Goal: Task Accomplishment & Management: Use online tool/utility

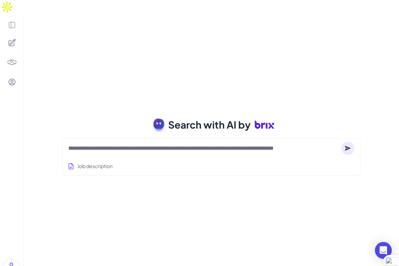
click at [135, 144] on textarea at bounding box center [203, 148] width 270 height 8
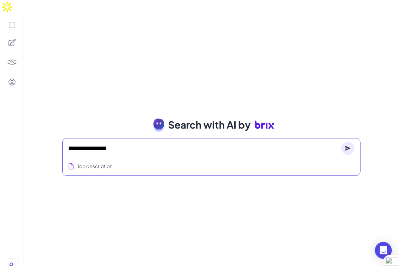
type textarea "**********"
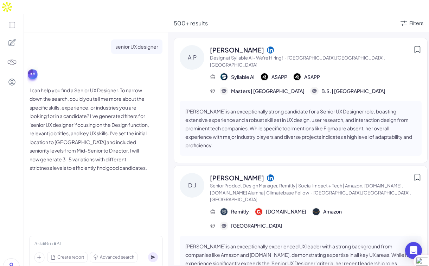
click at [13, 39] on icon at bounding box center [12, 42] width 7 height 7
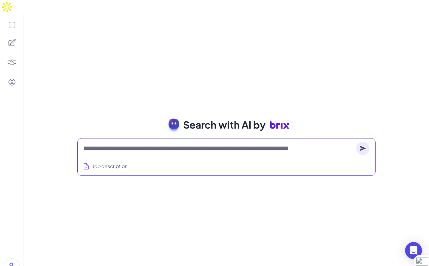
click at [141, 144] on textarea at bounding box center [218, 148] width 270 height 8
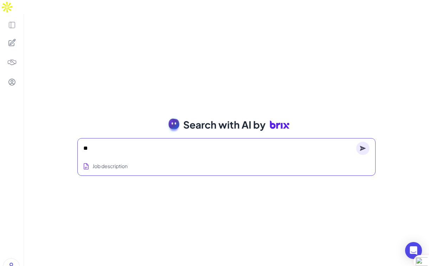
type textarea "*"
type textarea "**********"
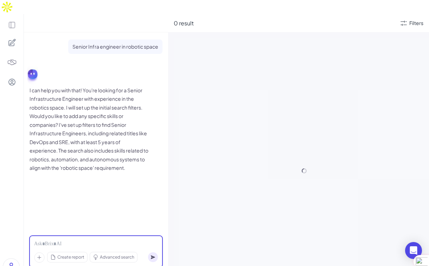
click at [59, 240] on div at bounding box center [96, 244] width 124 height 8
drag, startPoint x: 64, startPoint y: 136, endPoint x: 116, endPoint y: 153, distance: 54.1
click at [98, 143] on p "I can help you with that! You're looking for a Senior Infrastructure Engineer w…" at bounding box center [90, 129] width 120 height 86
click at [112, 153] on p "I can help you with that! You're looking for a Senior Infrastructure Engineer w…" at bounding box center [90, 129] width 120 height 86
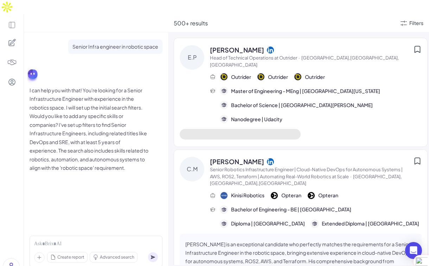
click at [85, 129] on p "I can help you with that! You're looking for a Senior Infrastructure Engineer w…" at bounding box center [90, 129] width 120 height 86
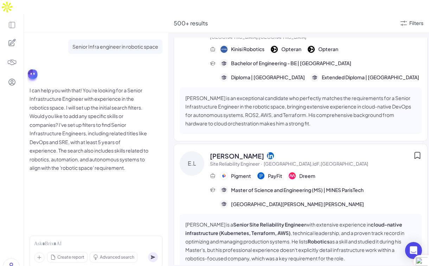
scroll to position [164, 0]
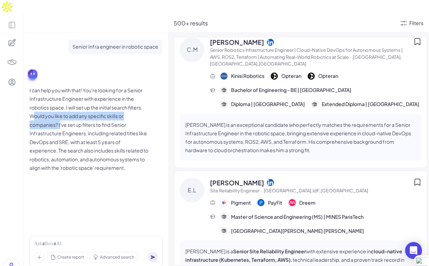
drag, startPoint x: 34, startPoint y: 102, endPoint x: 60, endPoint y: 110, distance: 27.7
click at [60, 110] on p "I can help you with that! You're looking for a Senior Infrastructure Engineer w…" at bounding box center [90, 129] width 120 height 86
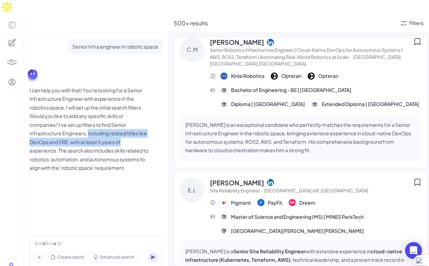
drag, startPoint x: 87, startPoint y: 119, endPoint x: 138, endPoint y: 124, distance: 51.2
click at [138, 124] on p "I can help you with that! You're looking for a Senior Infrastructure Engineer w…" at bounding box center [90, 129] width 120 height 86
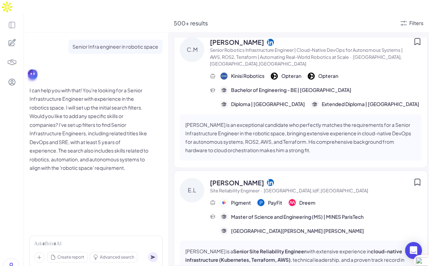
click at [114, 137] on p "I can help you with that! You're looking for a Senior Infrastructure Engineer w…" at bounding box center [90, 129] width 120 height 86
drag, startPoint x: 34, startPoint y: 121, endPoint x: 102, endPoint y: 121, distance: 67.9
click at [102, 121] on p "I can help you with that! You're looking for a Senior Infrastructure Engineer w…" at bounding box center [90, 129] width 120 height 86
click at [135, 121] on p "I can help you with that! You're looking for a Senior Infrastructure Engineer w…" at bounding box center [90, 129] width 120 height 86
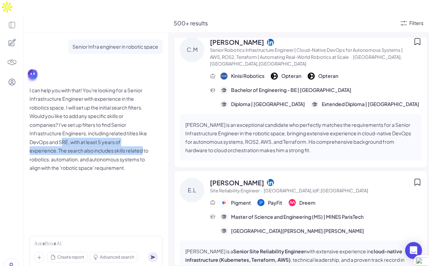
drag, startPoint x: 63, startPoint y: 130, endPoint x: 149, endPoint y: 140, distance: 87.1
click at [149, 140] on div "I can help you with that! You're looking for a Senior Infrastructure Engineer w…" at bounding box center [96, 129] width 133 height 86
click at [107, 140] on p "I can help you with that! You're looking for a Senior Infrastructure Engineer w…" at bounding box center [90, 129] width 120 height 86
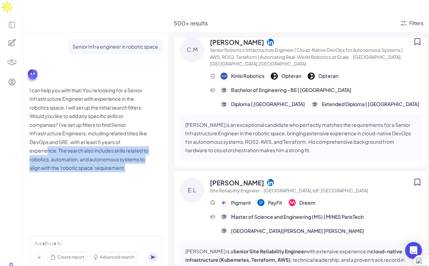
drag, startPoint x: 48, startPoint y: 136, endPoint x: 140, endPoint y: 158, distance: 94.4
click at [140, 158] on div "Senior Infra engineer in robotic space I can help you with that! You're looking…" at bounding box center [96, 108] width 133 height 138
click at [128, 156] on p "I can help you with that! You're looking for a Senior Infrastructure Engineer w…" at bounding box center [90, 129] width 120 height 86
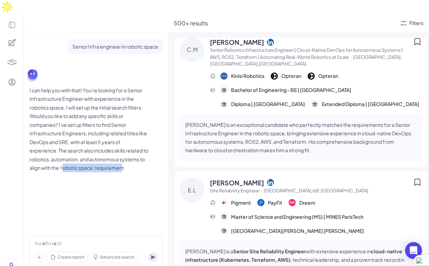
drag, startPoint x: 69, startPoint y: 153, endPoint x: 128, endPoint y: 153, distance: 59.1
click at [128, 153] on p "I can help you with that! You're looking for a Senior Infrastructure Engineer w…" at bounding box center [90, 129] width 120 height 86
click at [157, 153] on div "I can help you with that! You're looking for a Senior Infrastructure Engineer w…" at bounding box center [96, 129] width 133 height 86
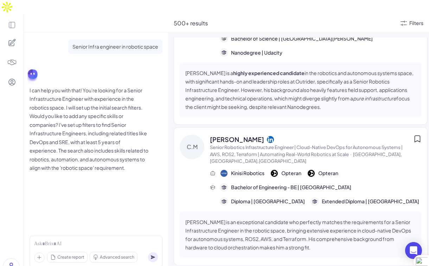
scroll to position [36, 0]
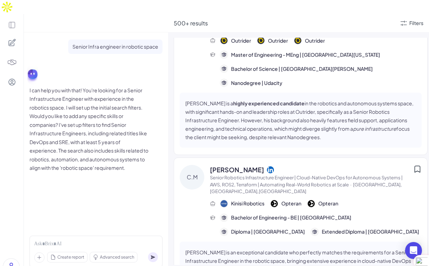
click at [246, 165] on span "Caleb Mossey" at bounding box center [237, 170] width 54 height 10
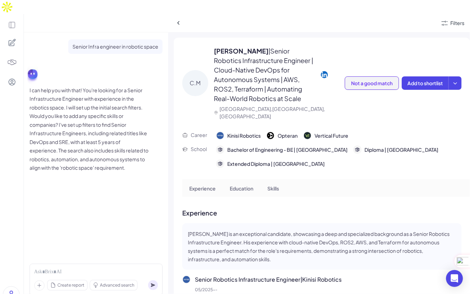
click at [376, 80] on span "Not a good match" at bounding box center [372, 83] width 42 height 6
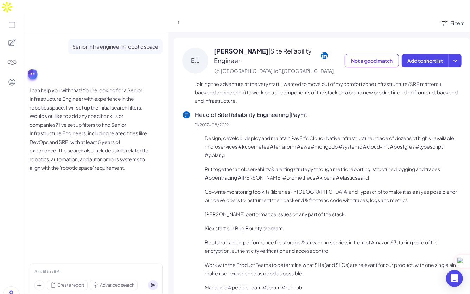
scroll to position [149, 0]
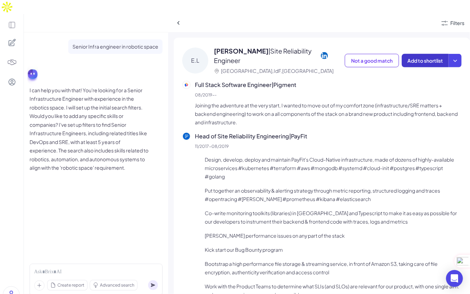
click at [399, 57] on span "Add to shortlist" at bounding box center [426, 60] width 36 height 6
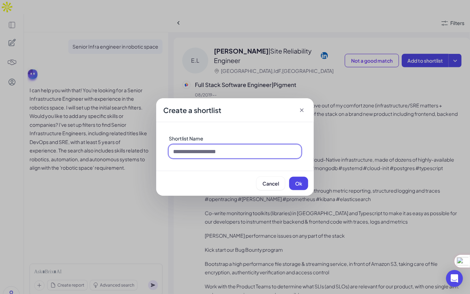
click at [236, 148] on input at bounding box center [235, 151] width 132 height 13
click at [301, 114] on div "Create a shortlist" at bounding box center [235, 110] width 158 height 24
click at [304, 113] on icon at bounding box center [301, 110] width 7 height 7
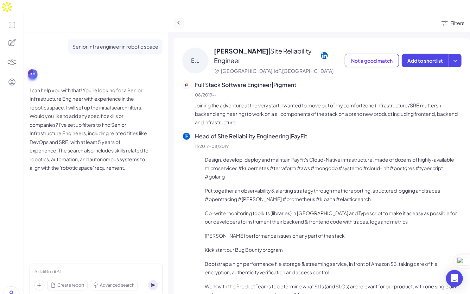
click at [180, 19] on icon at bounding box center [178, 22] width 7 height 7
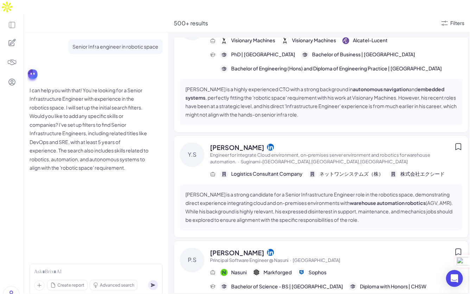
scroll to position [661, 0]
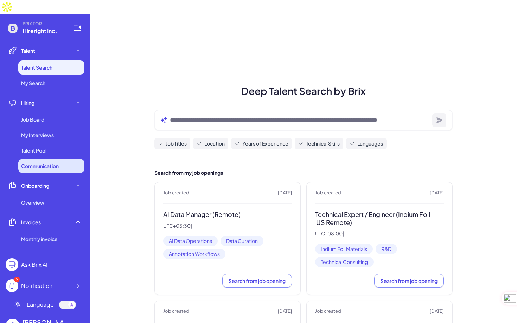
click at [62, 159] on li "Communication" at bounding box center [51, 166] width 66 height 14
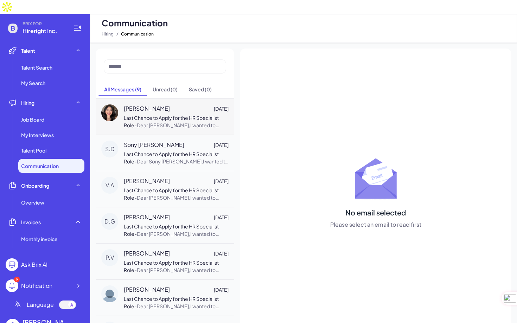
click at [159, 115] on span "Last Chance to Apply for the HR Specialist Role" at bounding box center [171, 122] width 95 height 14
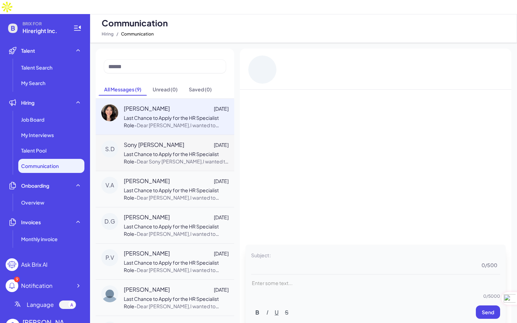
click at [165, 151] on span "Last Chance to Apply for the HR Specialist Role" at bounding box center [171, 158] width 95 height 14
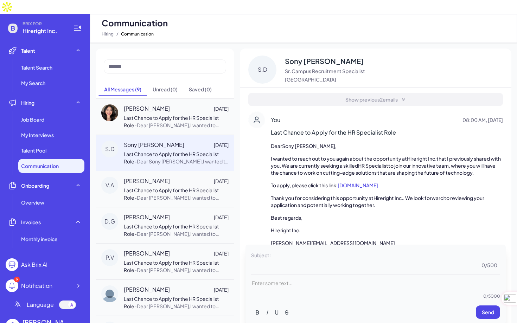
click at [378, 93] on div "Show previous 2 emails" at bounding box center [376, 99] width 255 height 13
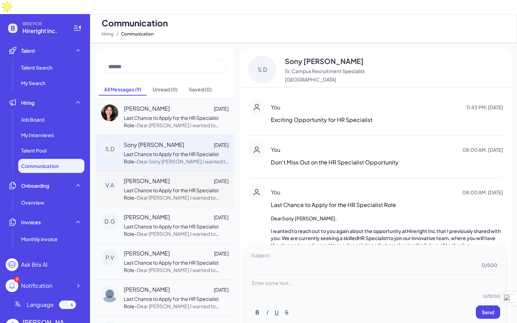
click at [177, 177] on div "[PERSON_NAME] [DATE] Last Chance to Apply for the HR Specialist Role - Dear [PE…" at bounding box center [176, 189] width 105 height 25
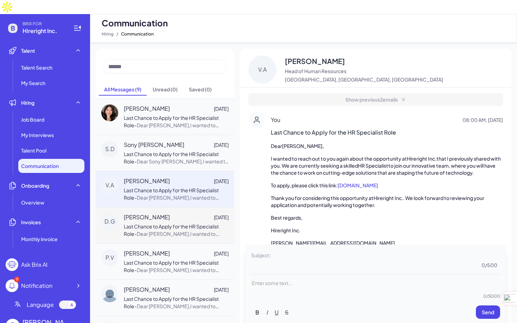
click at [188, 224] on span "Last Chance to Apply for the HR Specialist Role" at bounding box center [171, 231] width 95 height 14
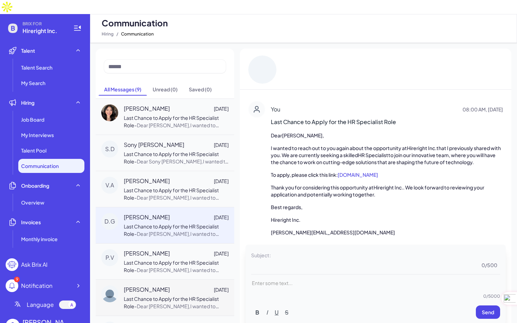
click at [184, 286] on div "Balappa G Jagadish Feb 24" at bounding box center [176, 290] width 105 height 8
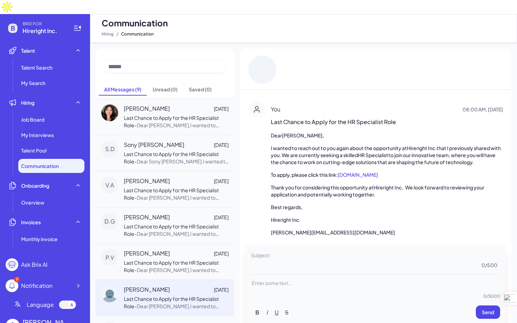
scroll to position [107, 0]
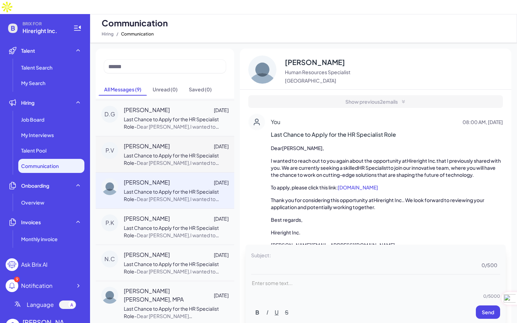
click at [163, 160] on span "Dear Prasanna Veshapogu,I wanted to reach out to you again about the opportunit…" at bounding box center [174, 211] width 101 height 102
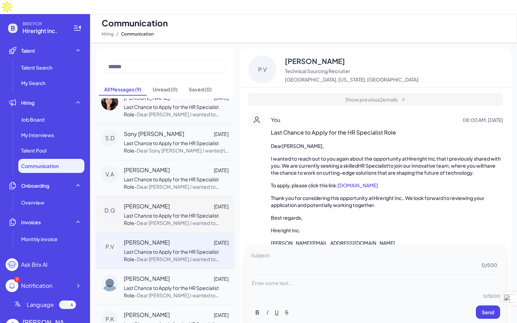
scroll to position [0, 0]
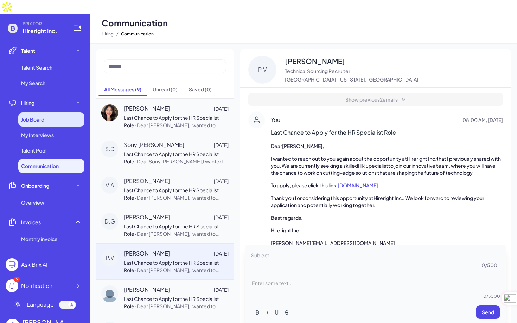
click at [55, 113] on div "Job Board" at bounding box center [51, 120] width 66 height 14
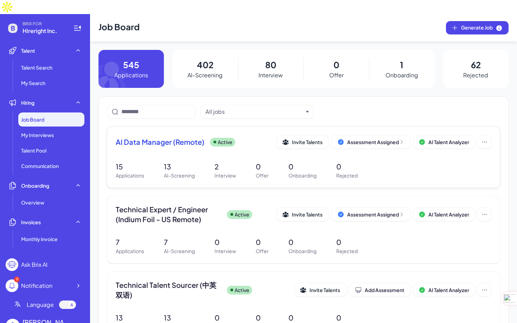
click at [173, 137] on span "AI Data Manager (Remote)" at bounding box center [160, 142] width 89 height 10
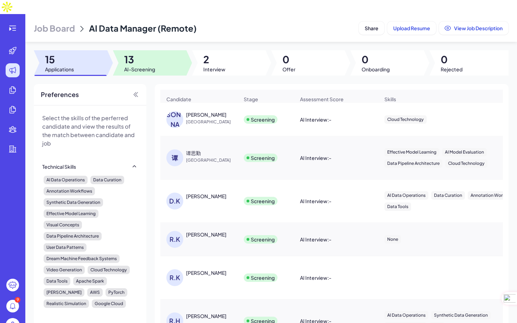
click at [161, 55] on div at bounding box center [150, 62] width 74 height 25
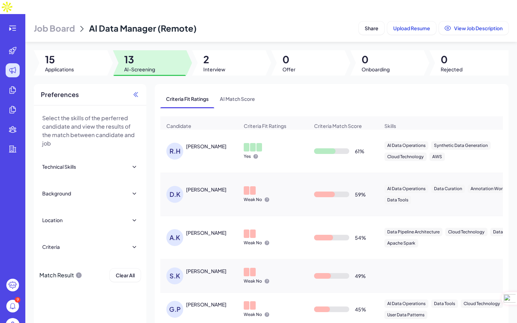
click at [136, 91] on icon at bounding box center [135, 94] width 7 height 7
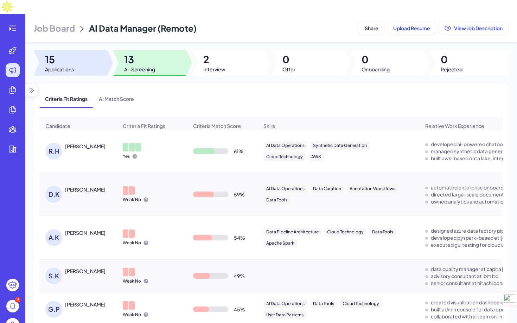
click at [78, 50] on div at bounding box center [71, 62] width 74 height 25
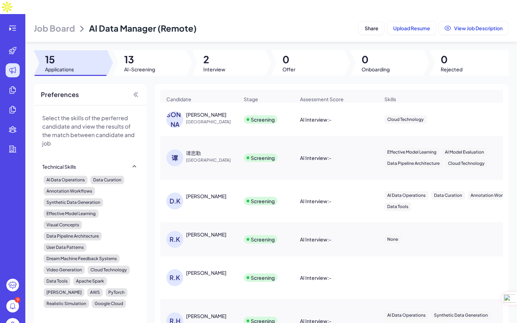
click at [86, 50] on div at bounding box center [71, 62] width 74 height 25
click at [62, 23] on span "Job Board" at bounding box center [54, 28] width 41 height 11
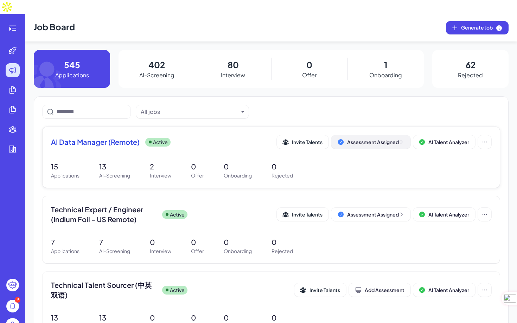
click at [374, 139] on div "Assessment Assigned" at bounding box center [375, 142] width 57 height 7
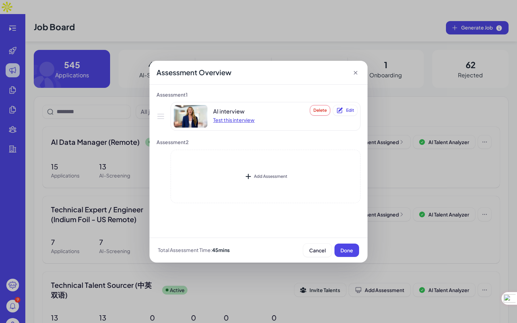
click at [240, 118] on div "Test this interview" at bounding box center [234, 120] width 42 height 7
click at [349, 110] on span "Edit" at bounding box center [350, 110] width 8 height 5
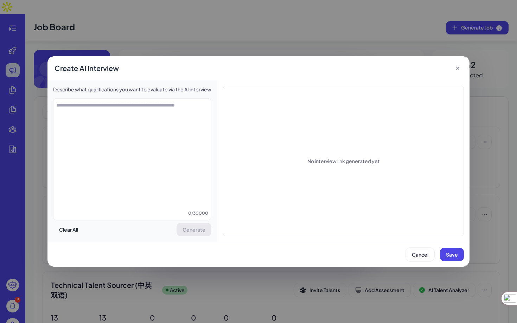
type textarea "**********"
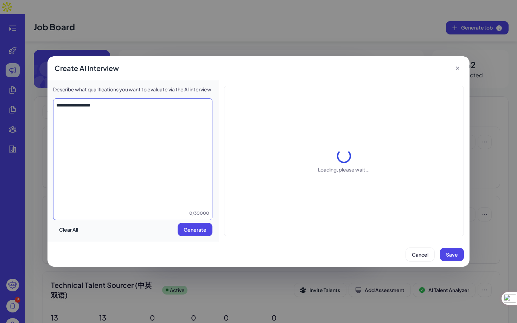
click at [0, 107] on div "**********" at bounding box center [258, 161] width 517 height 323
click at [114, 106] on textarea "**********" at bounding box center [133, 156] width 159 height 108
click at [439, 67] on icon at bounding box center [457, 68] width 7 height 7
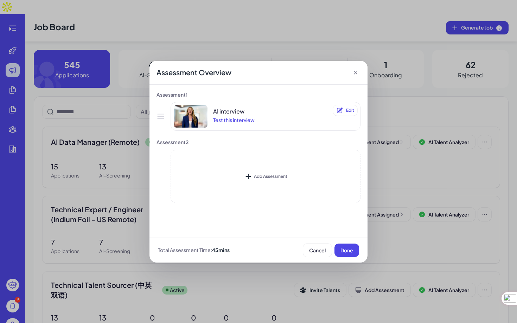
click at [358, 73] on icon at bounding box center [355, 72] width 7 height 7
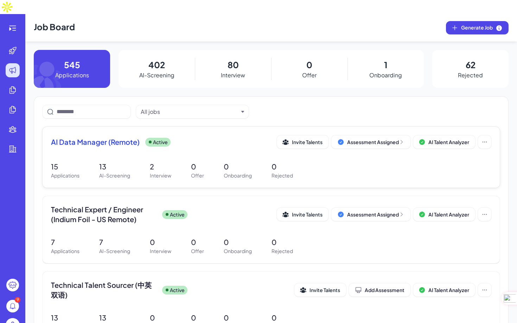
click at [122, 137] on span "AI Data Manager (Remote)" at bounding box center [95, 142] width 89 height 10
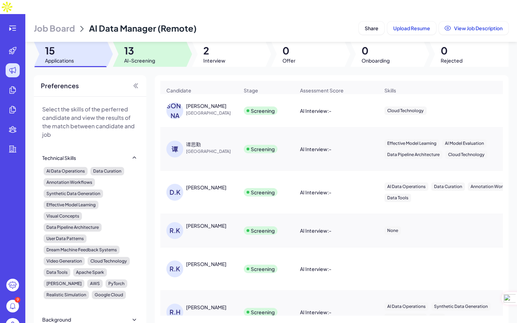
click at [159, 49] on div at bounding box center [150, 54] width 74 height 25
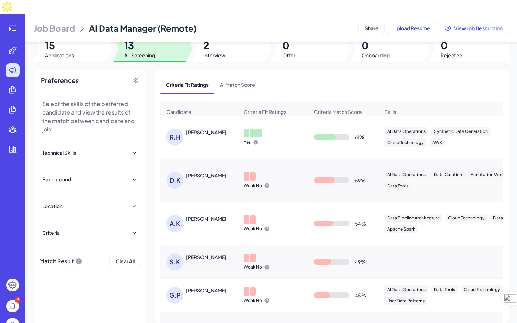
click at [214, 129] on div "Roger Hukkeri" at bounding box center [206, 132] width 40 height 7
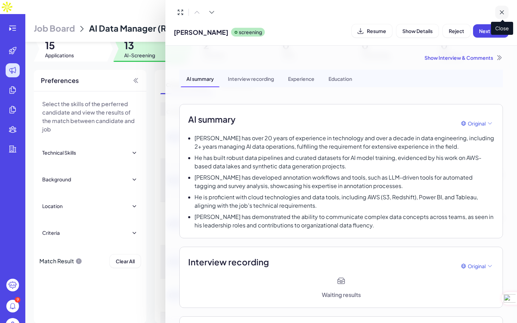
click at [439, 11] on icon at bounding box center [503, 13] width 4 height 4
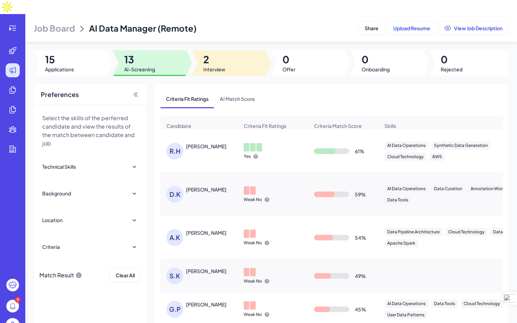
click at [229, 50] on div at bounding box center [229, 62] width 74 height 25
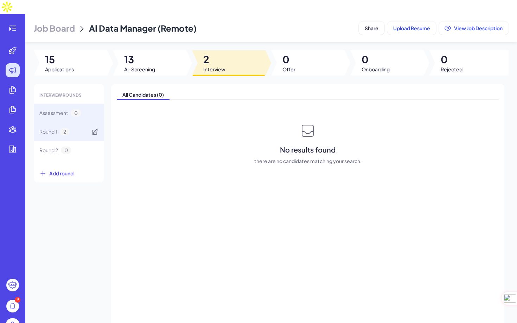
click at [76, 122] on div "Round 1 2" at bounding box center [69, 131] width 70 height 19
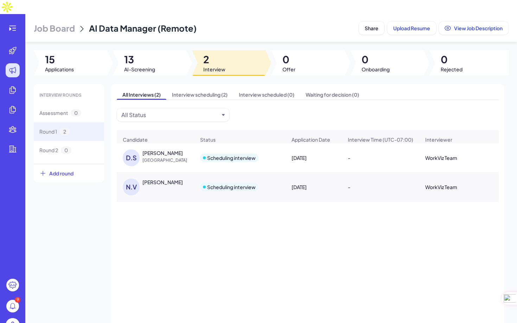
click at [162, 150] on div "Dongcheng Shen" at bounding box center [163, 153] width 40 height 7
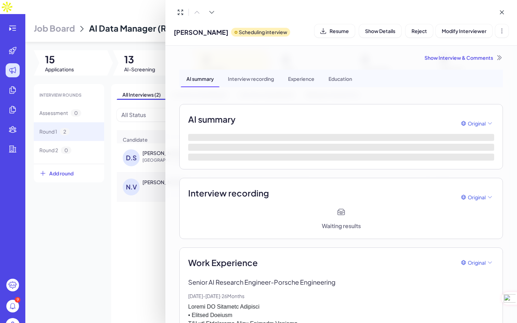
click at [130, 218] on div at bounding box center [258, 161] width 517 height 323
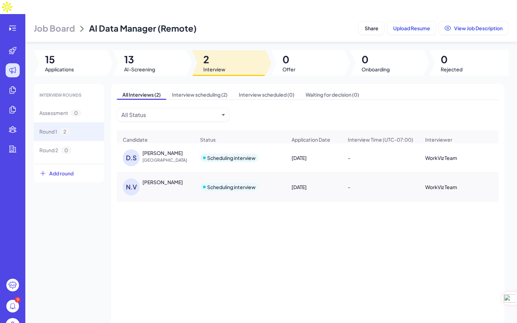
click at [65, 23] on span "Job Board" at bounding box center [54, 28] width 41 height 11
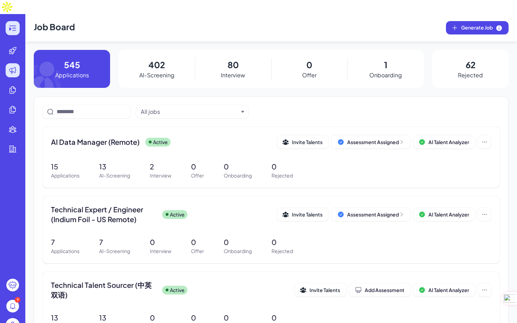
click at [11, 24] on icon at bounding box center [12, 28] width 8 height 8
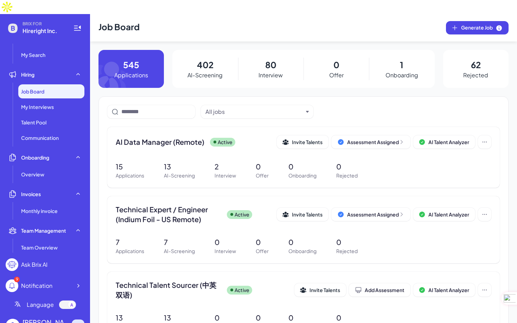
click at [76, 292] on icon at bounding box center [78, 326] width 7 height 7
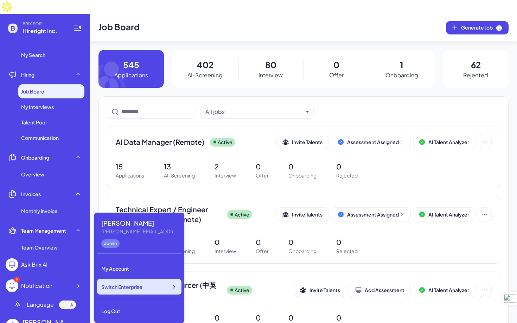
click at [162, 284] on div "Switch Enterprise" at bounding box center [139, 286] width 84 height 15
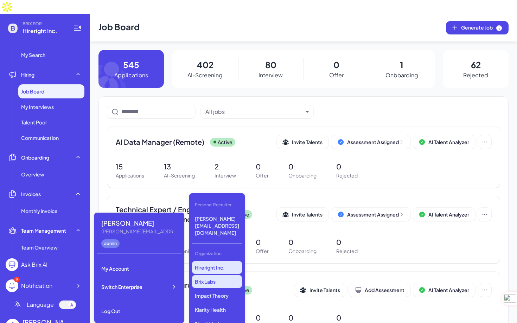
click at [221, 276] on p "Brix Labs" at bounding box center [217, 282] width 50 height 13
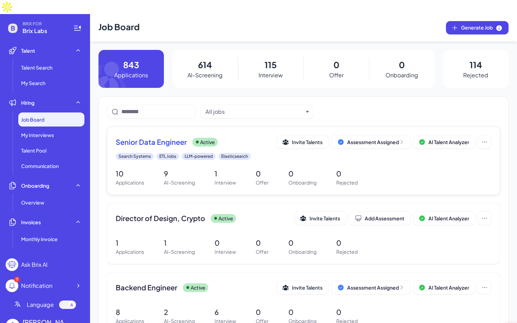
click at [159, 137] on span "Senior Data Engineer" at bounding box center [151, 142] width 71 height 10
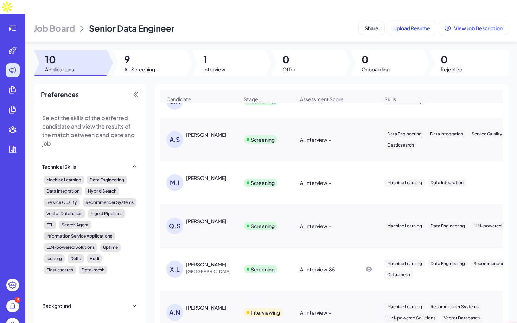
scroll to position [197, 0]
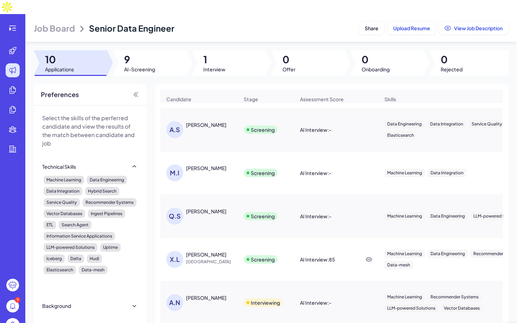
click at [202, 251] on div "[PERSON_NAME]" at bounding box center [206, 254] width 40 height 7
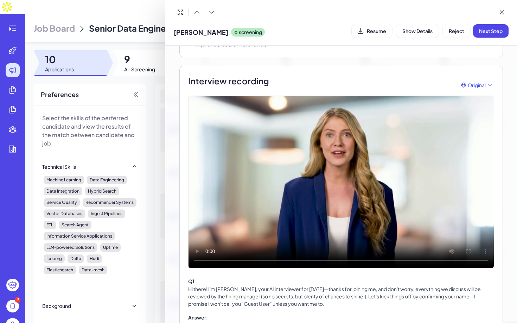
scroll to position [179, 0]
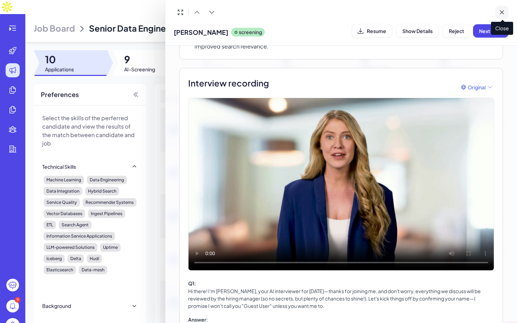
click at [504, 11] on icon at bounding box center [502, 12] width 7 height 7
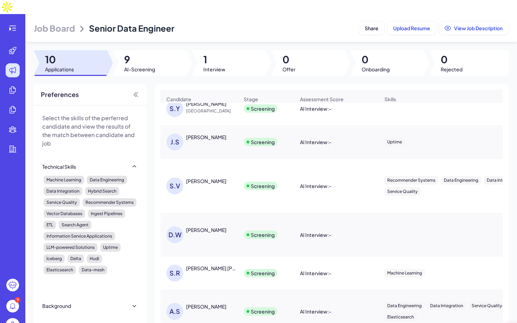
scroll to position [0, 0]
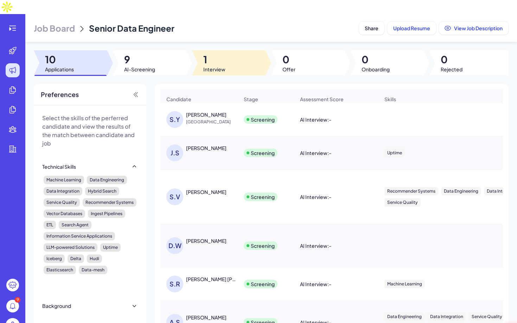
click at [222, 53] on span "1" at bounding box center [214, 59] width 22 height 13
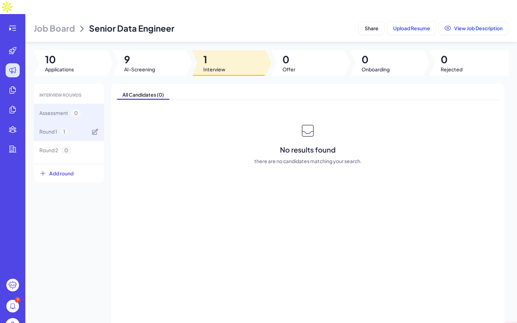
click at [49, 128] on span "Round 1" at bounding box center [48, 131] width 18 height 7
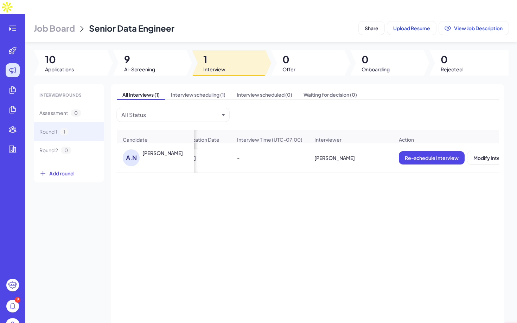
scroll to position [0, 195]
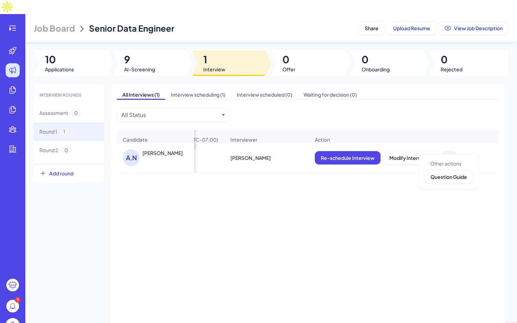
click at [447, 155] on icon at bounding box center [449, 158] width 7 height 7
click at [452, 179] on span "Question Guide" at bounding box center [449, 177] width 37 height 6
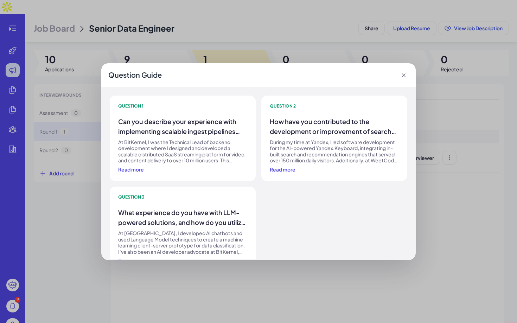
click at [133, 170] on span "Read more" at bounding box center [131, 169] width 26 height 6
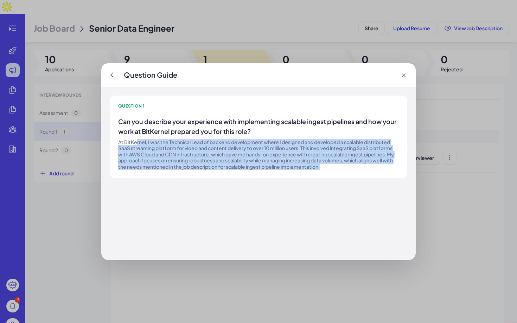
drag, startPoint x: 136, startPoint y: 144, endPoint x: 371, endPoint y: 177, distance: 236.7
click at [371, 177] on div "Question 1 Can you describe your experience with implementing scalable ingest p…" at bounding box center [259, 137] width 298 height 83
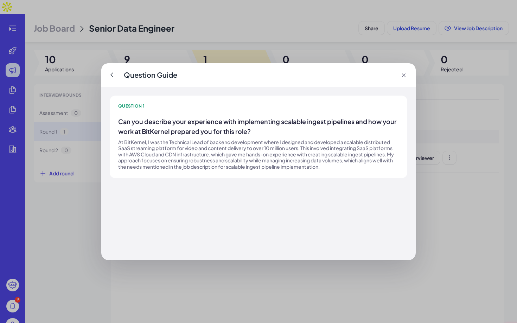
click at [403, 73] on icon at bounding box center [404, 75] width 7 height 7
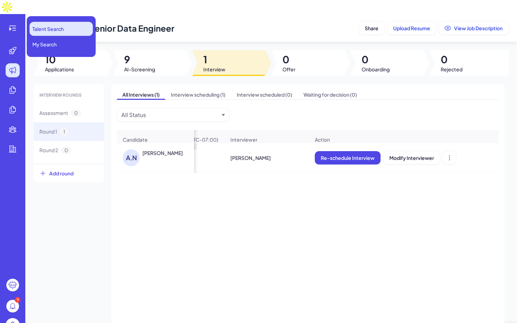
click at [55, 29] on span "Talent Search" at bounding box center [47, 28] width 31 height 7
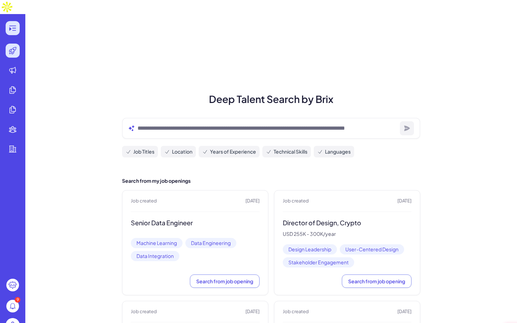
click at [10, 27] on icon at bounding box center [10, 29] width 2 height 4
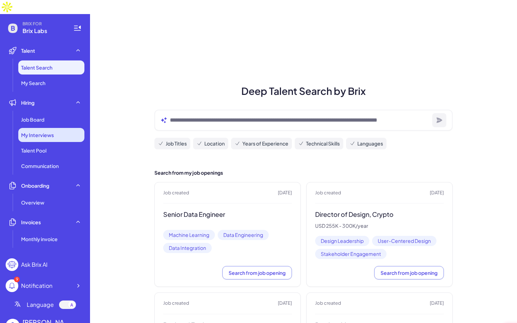
click at [35, 128] on div "My Interviews" at bounding box center [51, 135] width 66 height 14
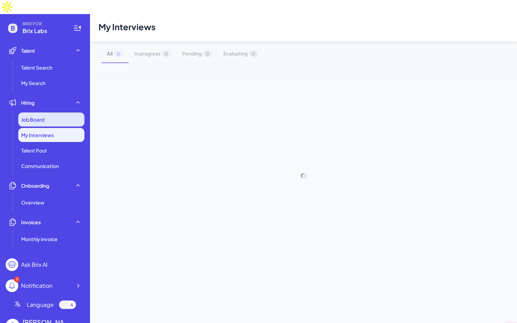
click at [47, 113] on div "Job Board" at bounding box center [51, 120] width 66 height 14
